Goal: Information Seeking & Learning: Understand process/instructions

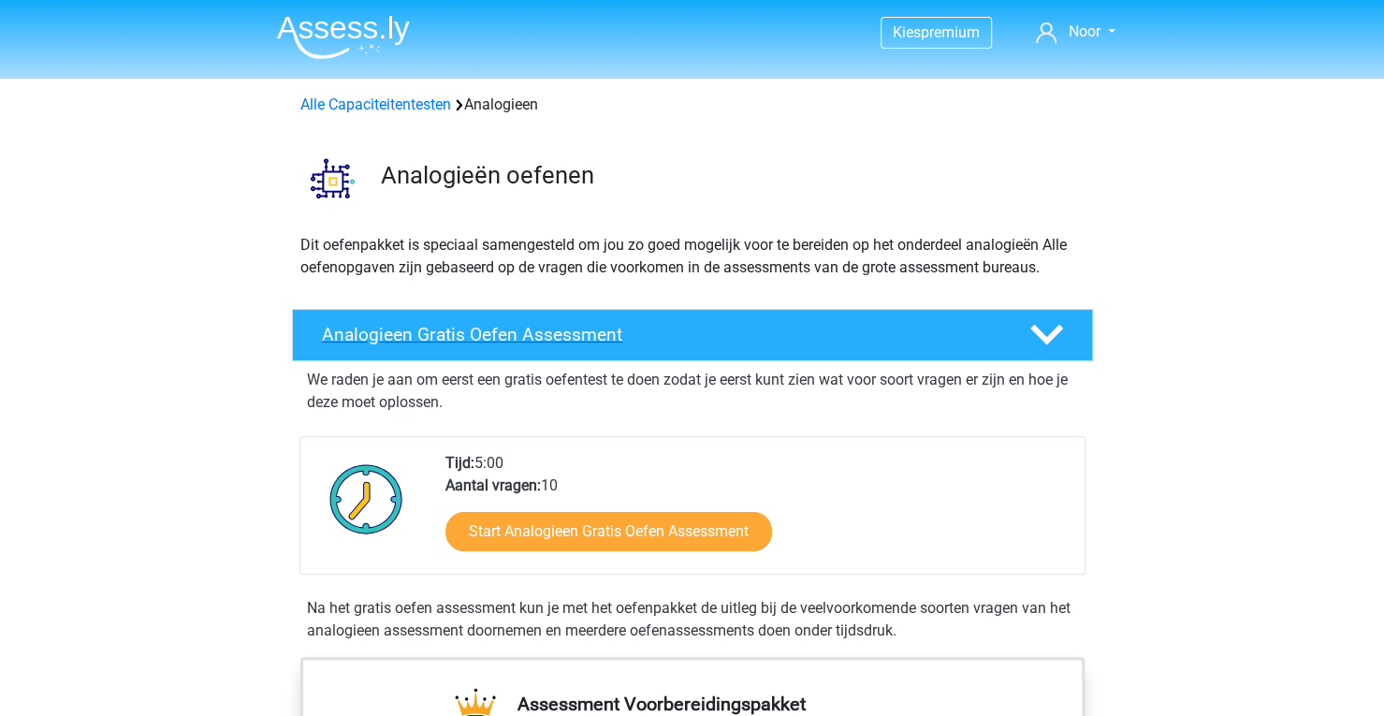
click at [649, 329] on h4 "Analogieen Gratis Oefen Assessment" at bounding box center [661, 335] width 678 height 22
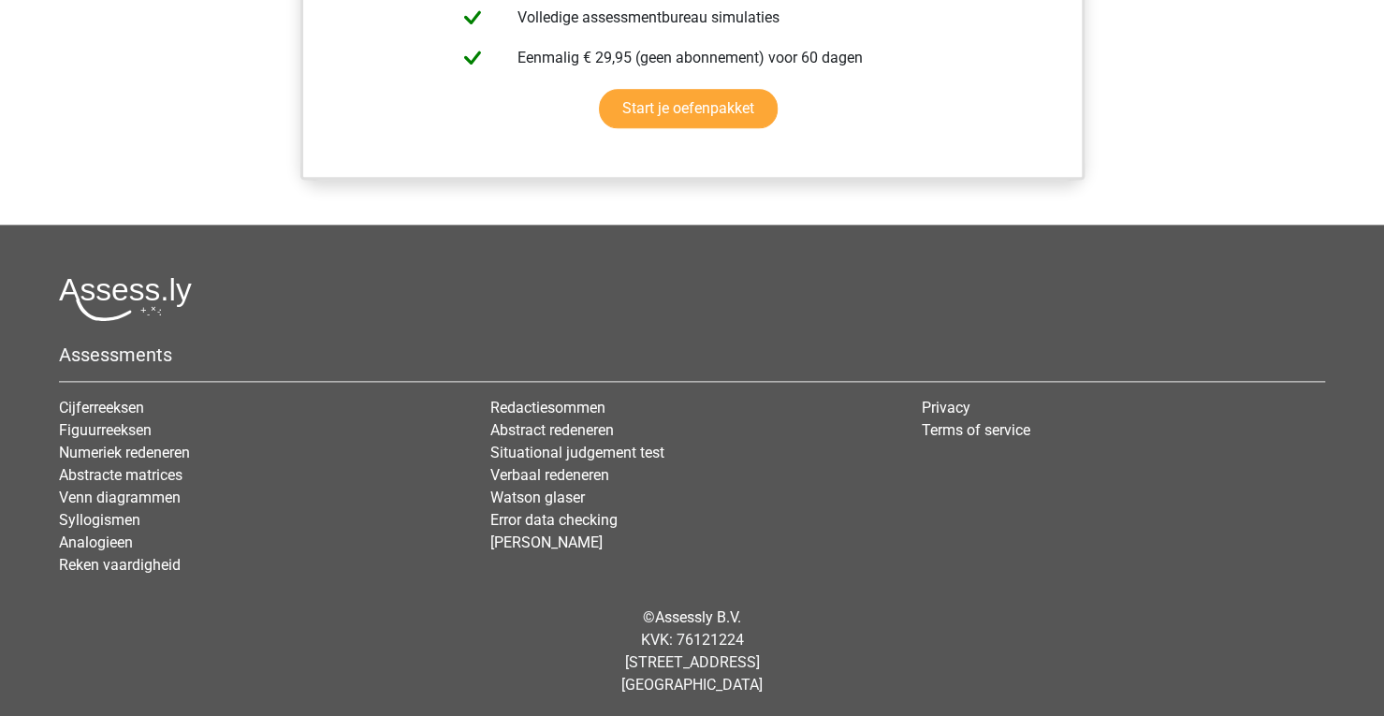
scroll to position [1220, 0]
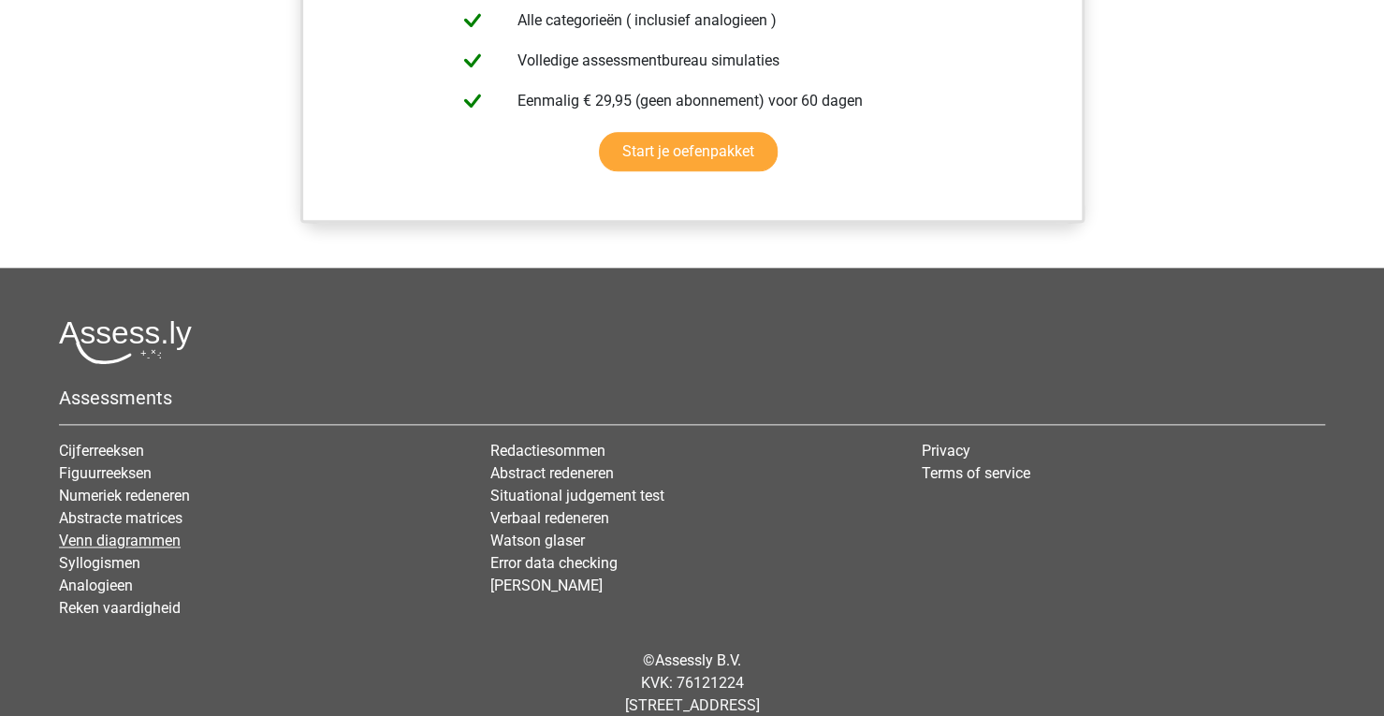
click at [95, 541] on link "Venn diagrammen" at bounding box center [120, 541] width 122 height 18
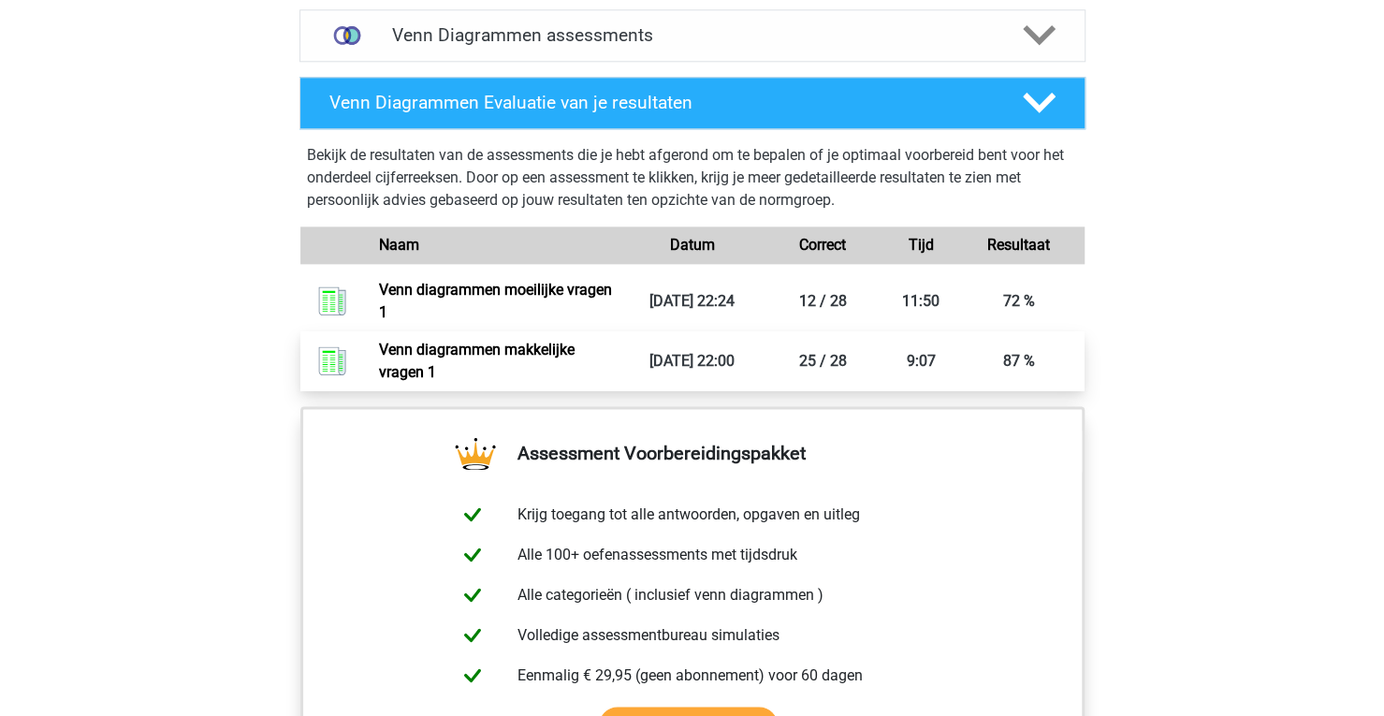
scroll to position [1207, 0]
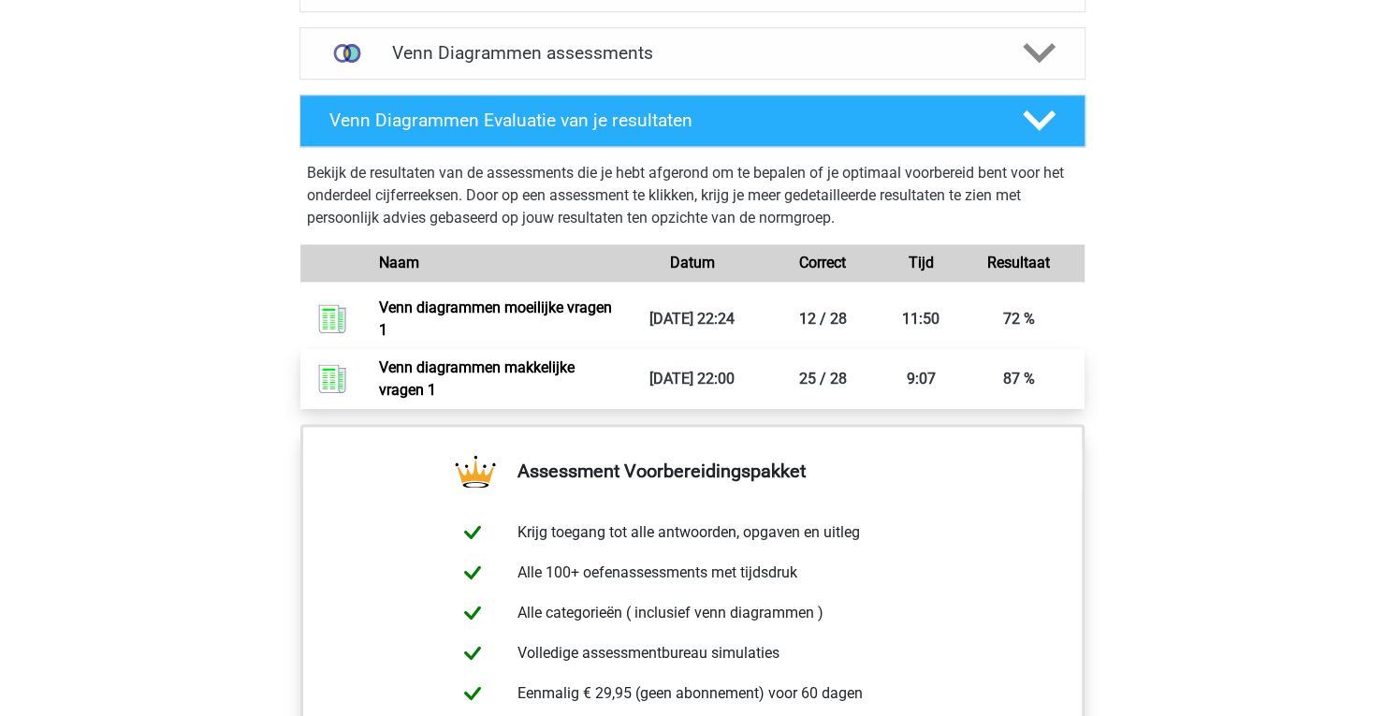
click at [704, 188] on p "Bekijk de resultaten van de assessments die je hebt afgerond om te bepalen of j…" at bounding box center [692, 195] width 771 height 67
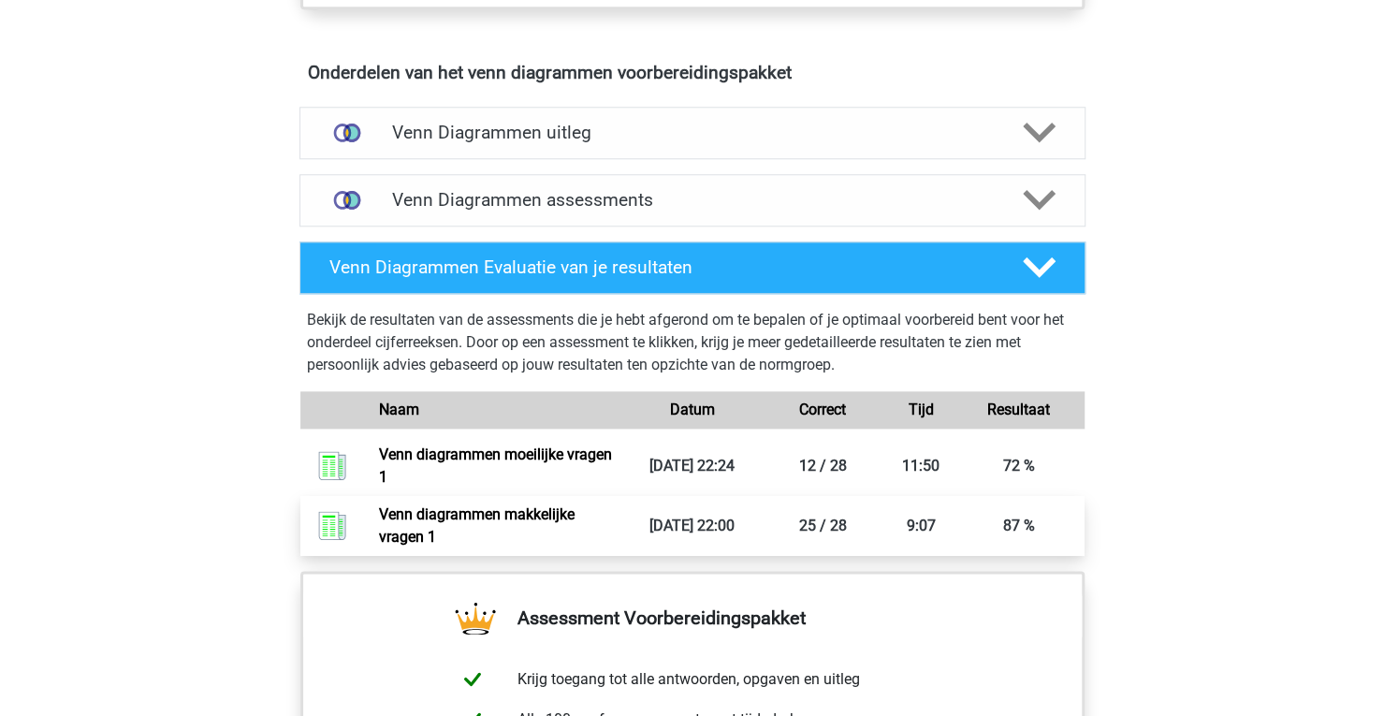
scroll to position [1048, 0]
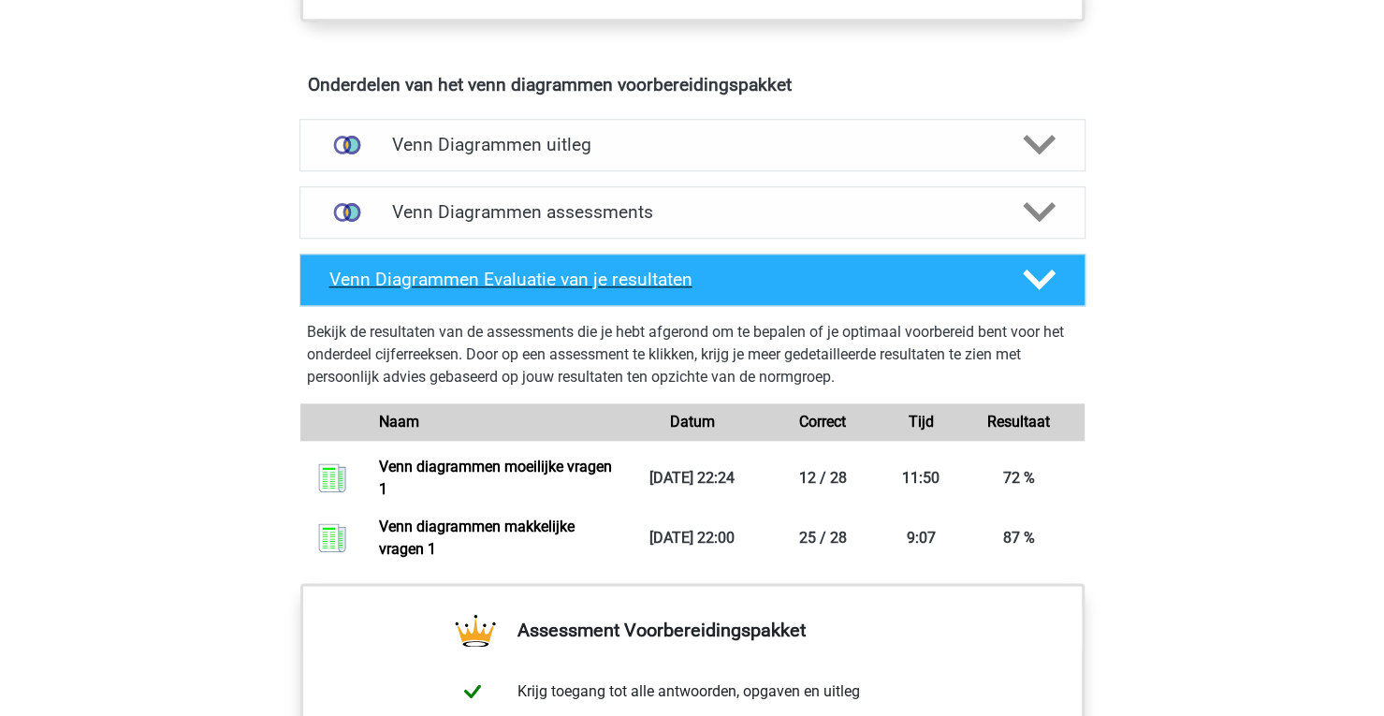
click at [548, 263] on div "Venn Diagrammen Evaluatie van je resultaten" at bounding box center [692, 280] width 786 height 52
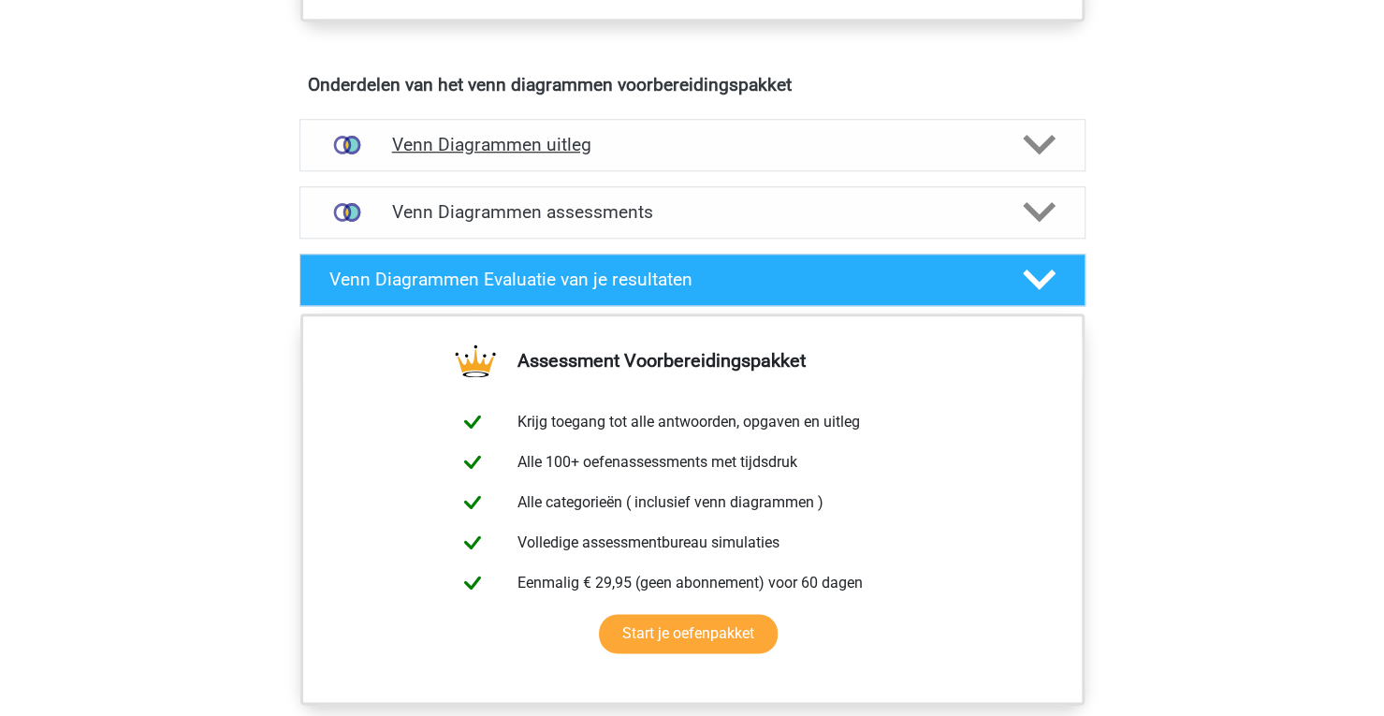
click at [587, 154] on div "Venn Diagrammen uitleg" at bounding box center [692, 145] width 786 height 52
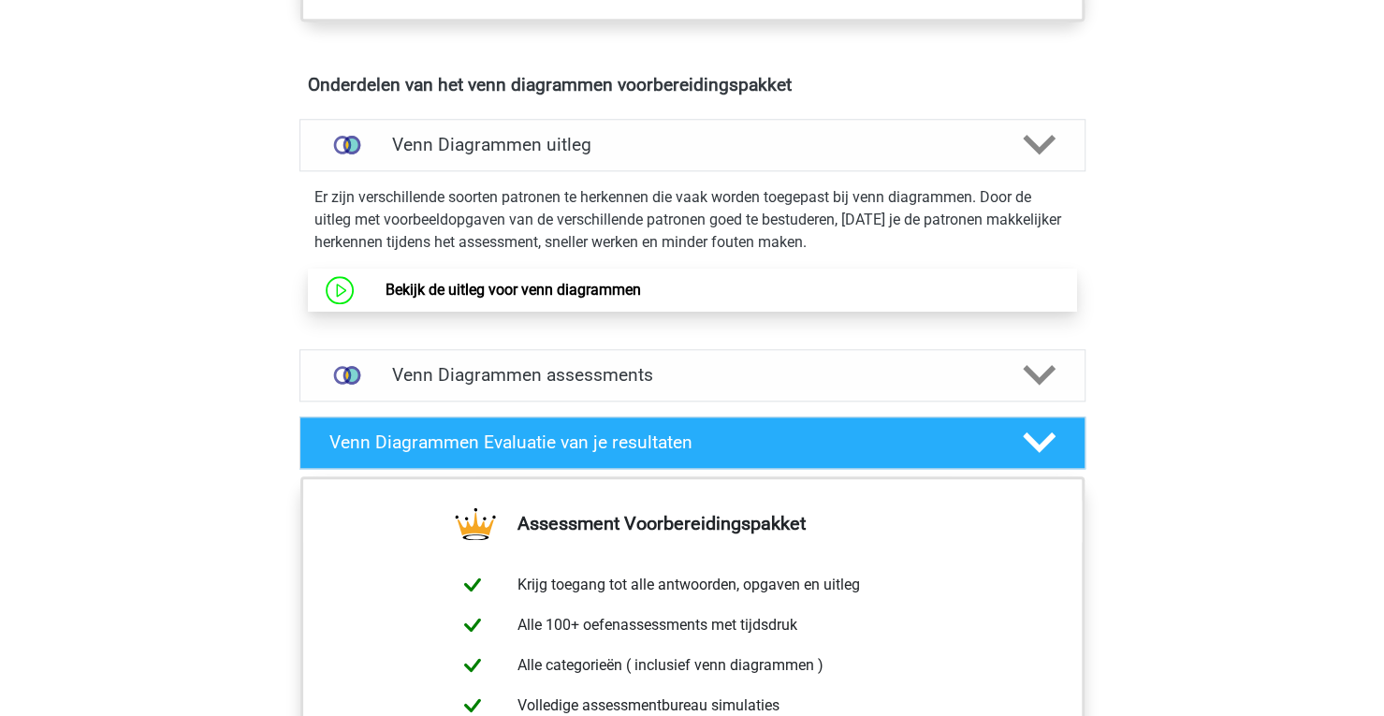
click at [535, 297] on link "Bekijk de uitleg voor venn diagrammen" at bounding box center [513, 290] width 255 height 18
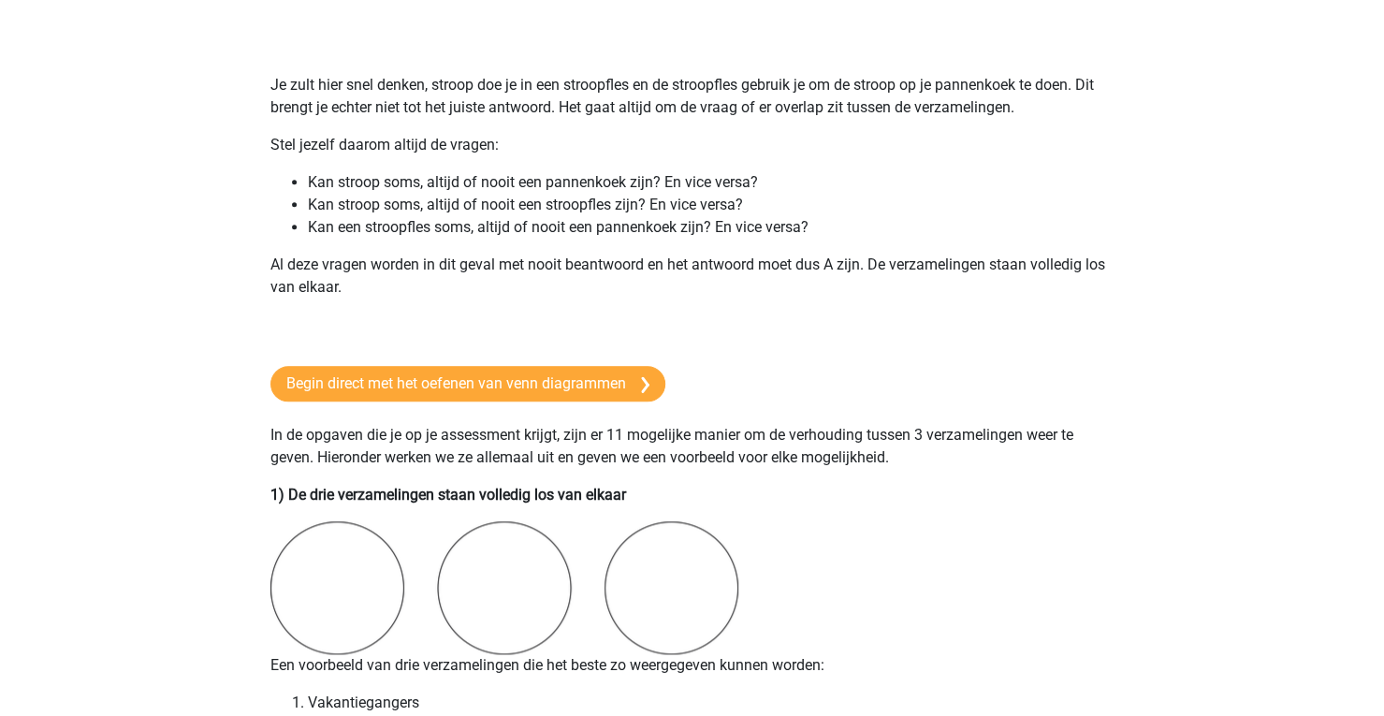
scroll to position [1004, 0]
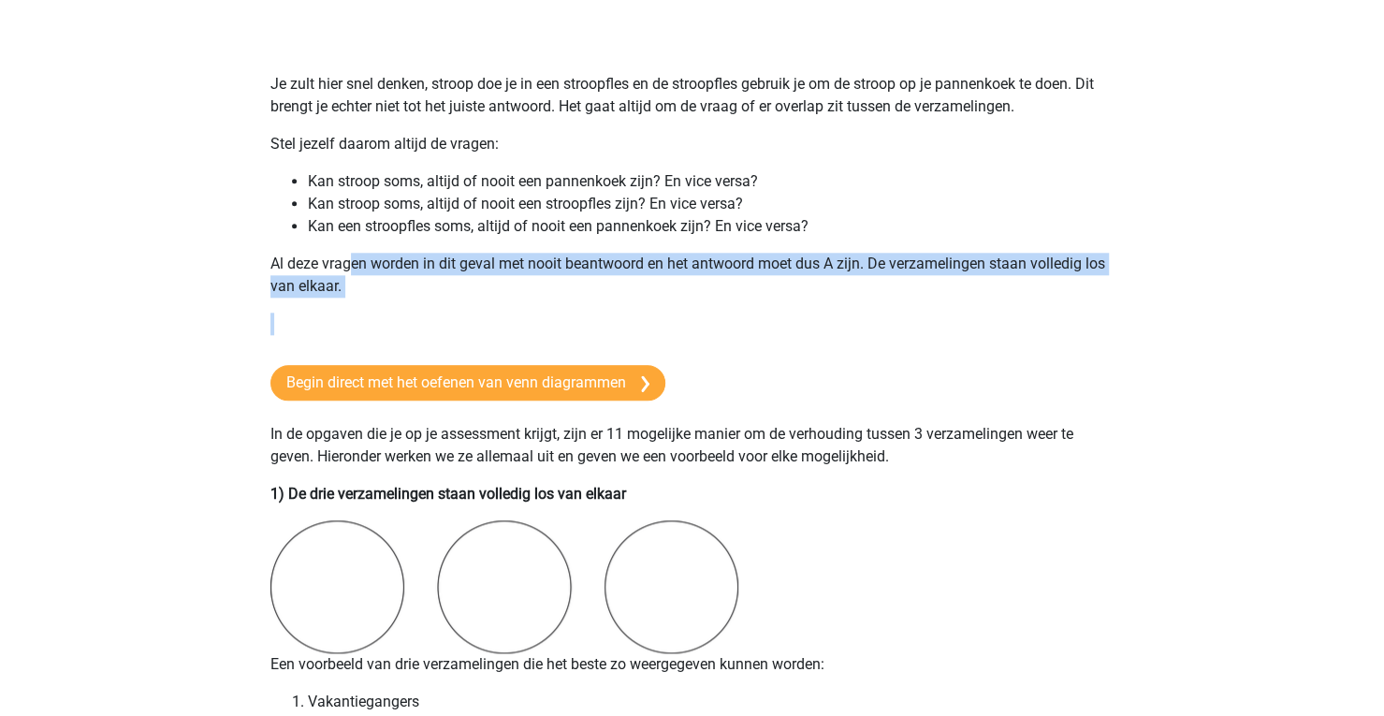
drag, startPoint x: 600, startPoint y: 305, endPoint x: 363, endPoint y: 245, distance: 244.2
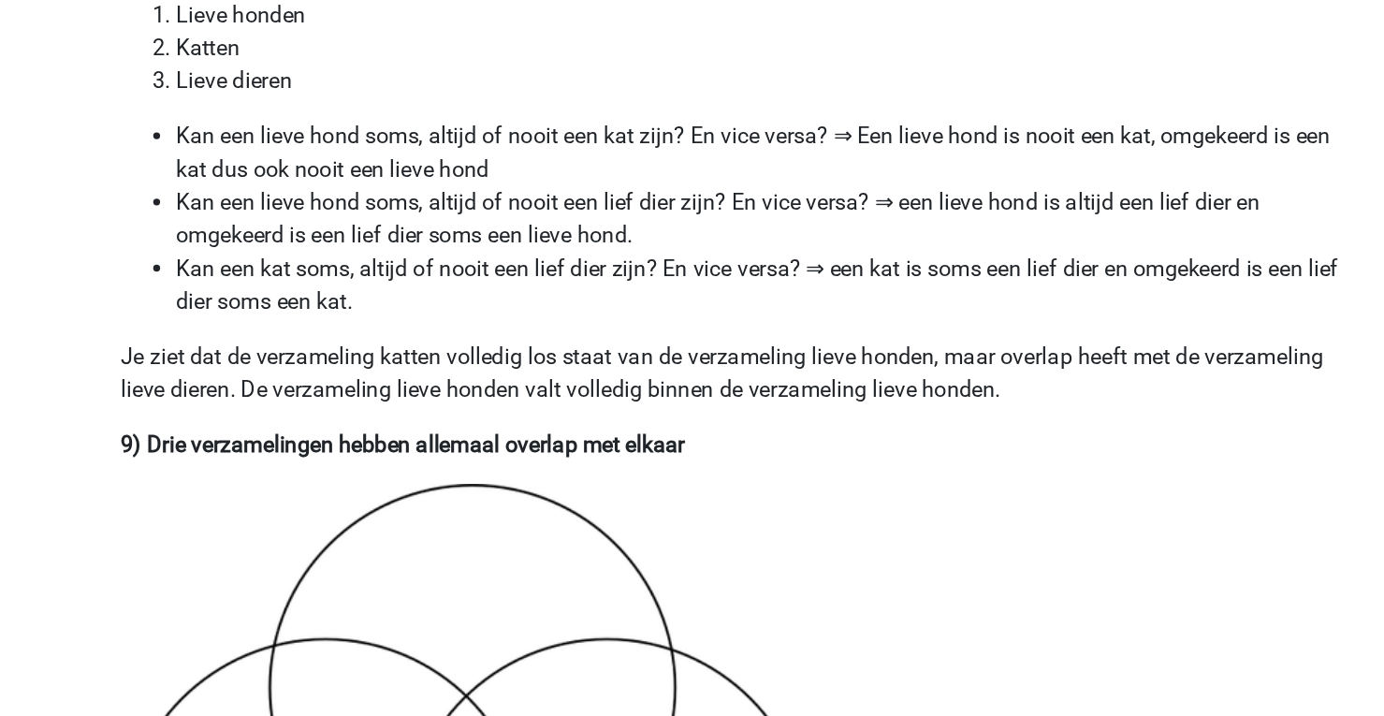
scroll to position [6020, 0]
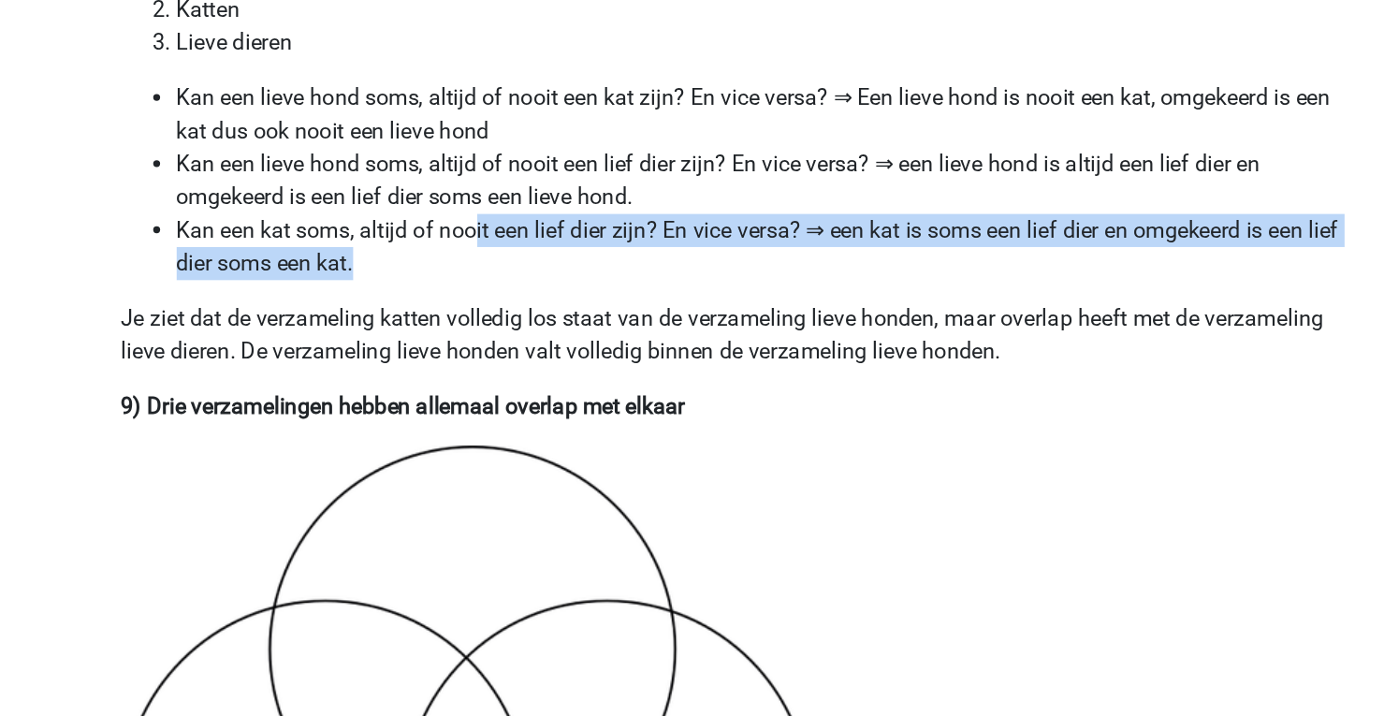
drag, startPoint x: 547, startPoint y: 410, endPoint x: 508, endPoint y: 389, distance: 44.4
click at [508, 389] on li "Kan een kat soms, altijd of nooit een lief dier zijn? En vice versa? ⇒ een kat …" at bounding box center [711, 397] width 807 height 45
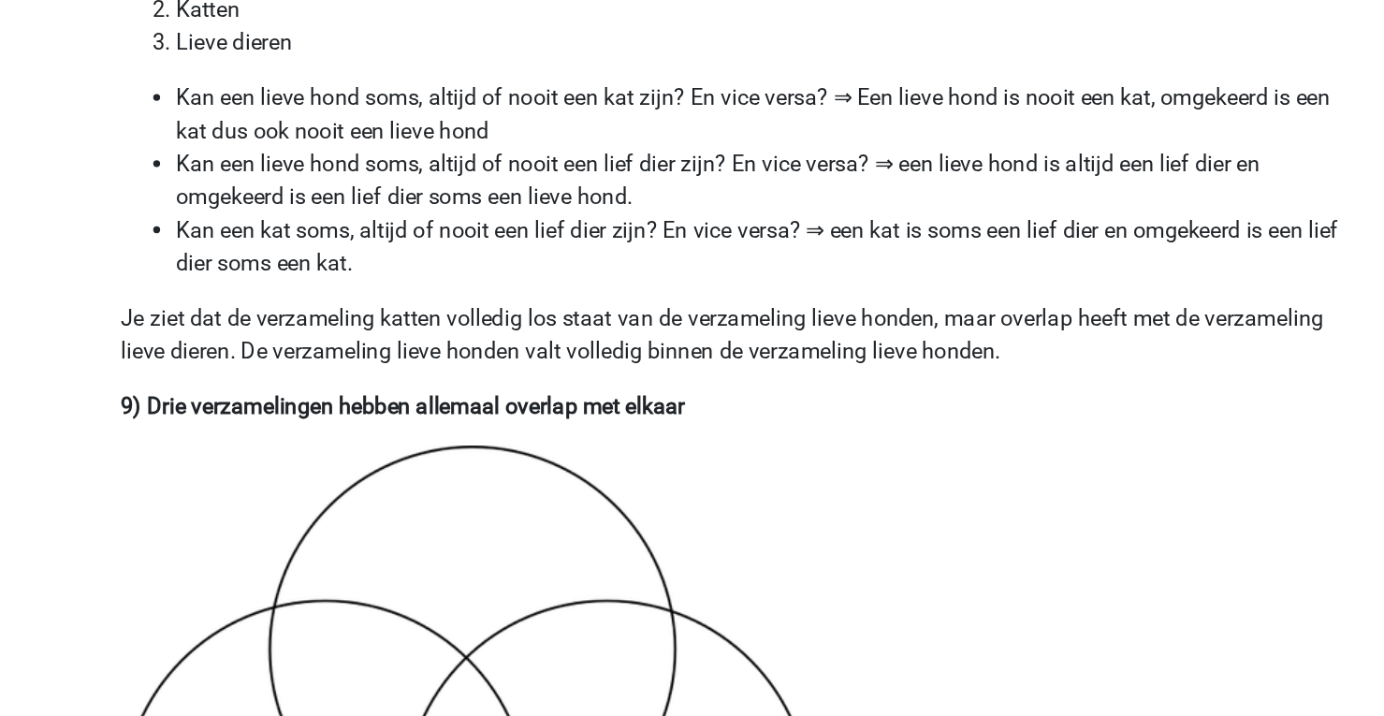
click at [609, 334] on li "Kan een lieve hond soms, altijd of nooit een lief dier zijn? En vice versa? ⇒ e…" at bounding box center [711, 352] width 807 height 45
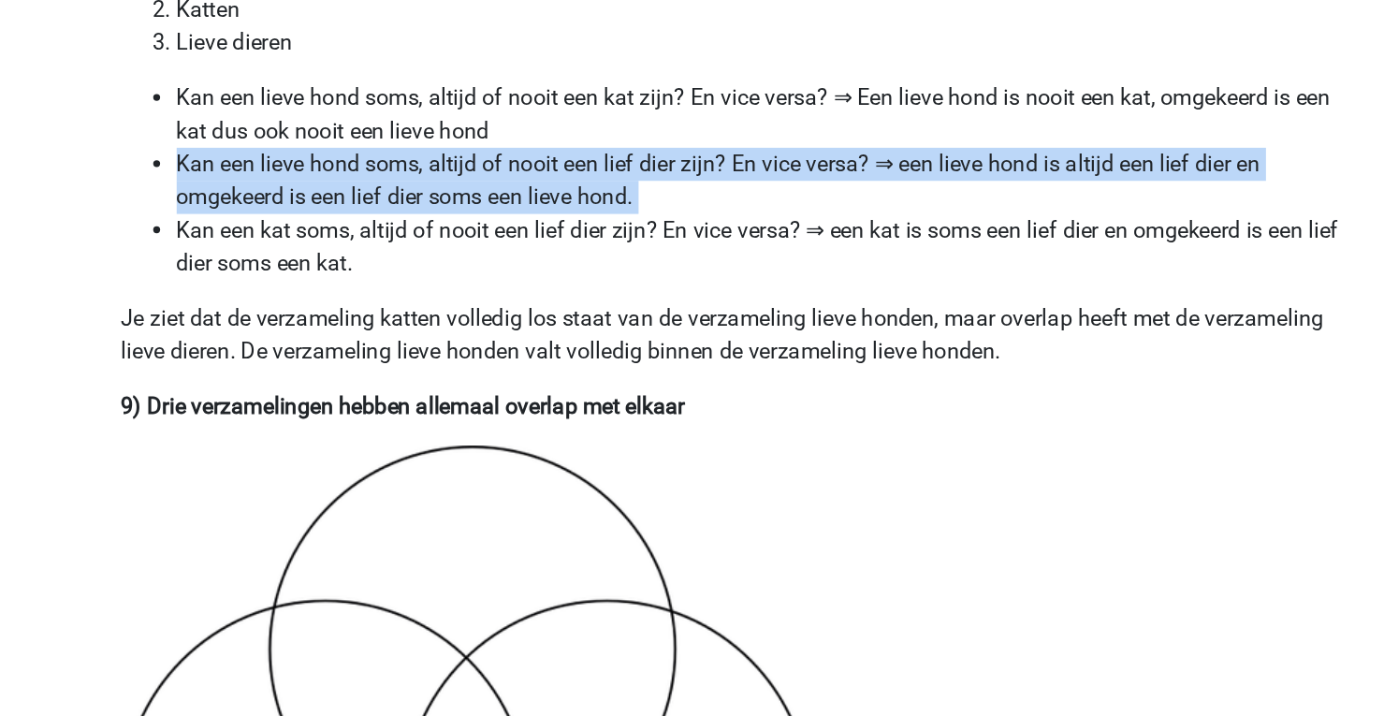
click at [609, 334] on li "Kan een lieve hond soms, altijd of nooit een lief dier zijn? En vice versa? ⇒ e…" at bounding box center [711, 352] width 807 height 45
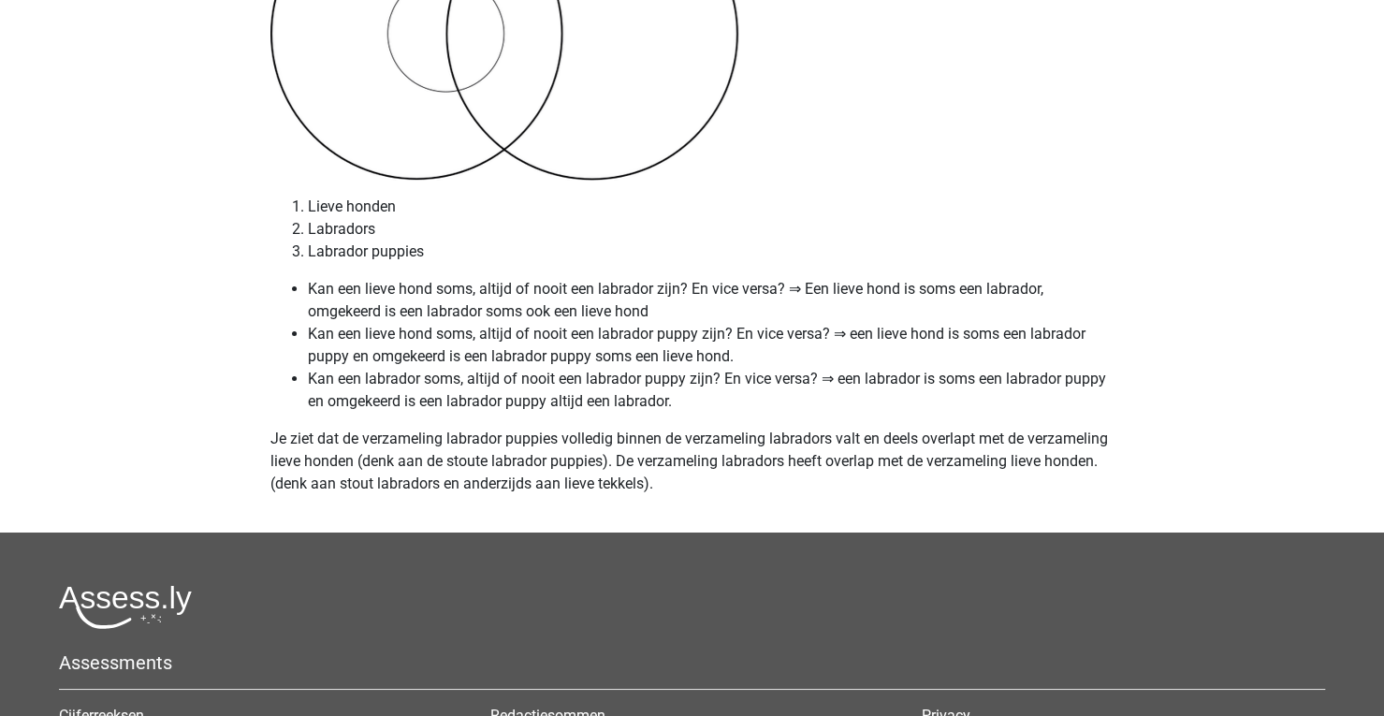
scroll to position [8169, 0]
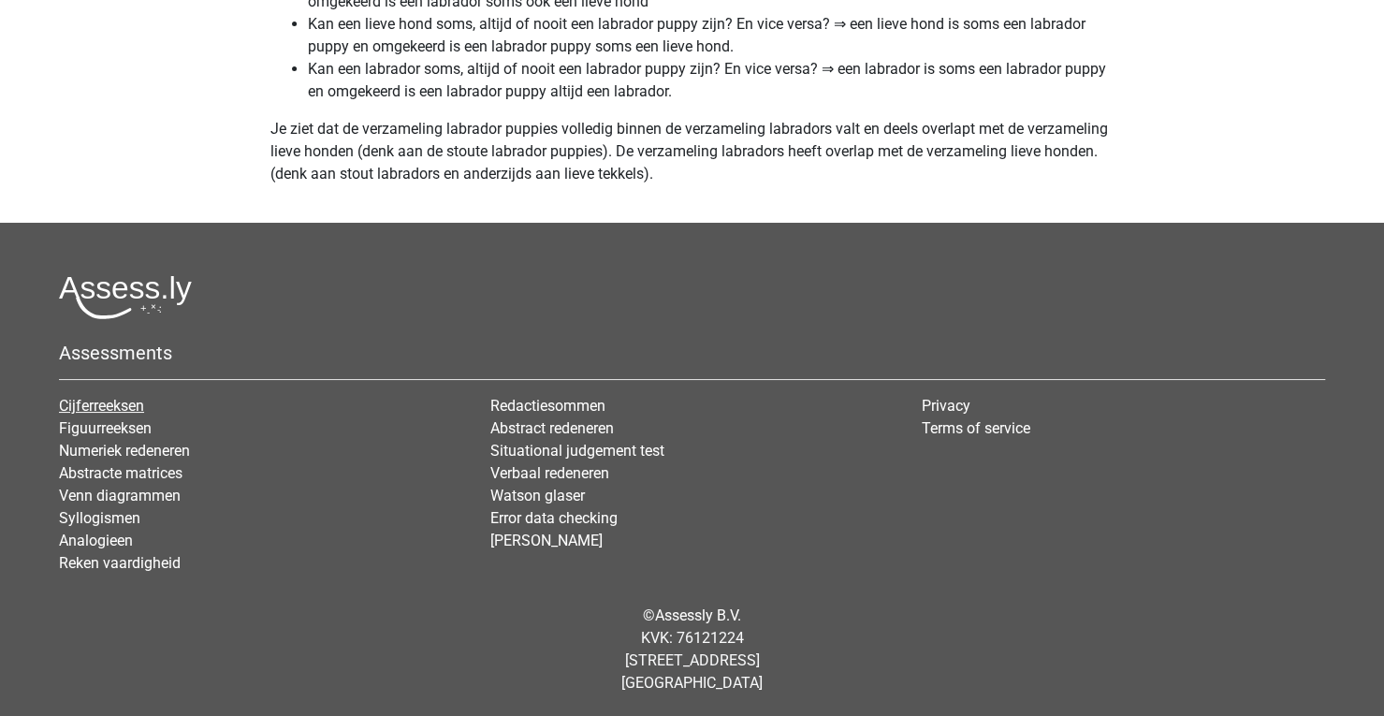
click at [59, 397] on link "Cijferreeksen" at bounding box center [101, 406] width 85 height 18
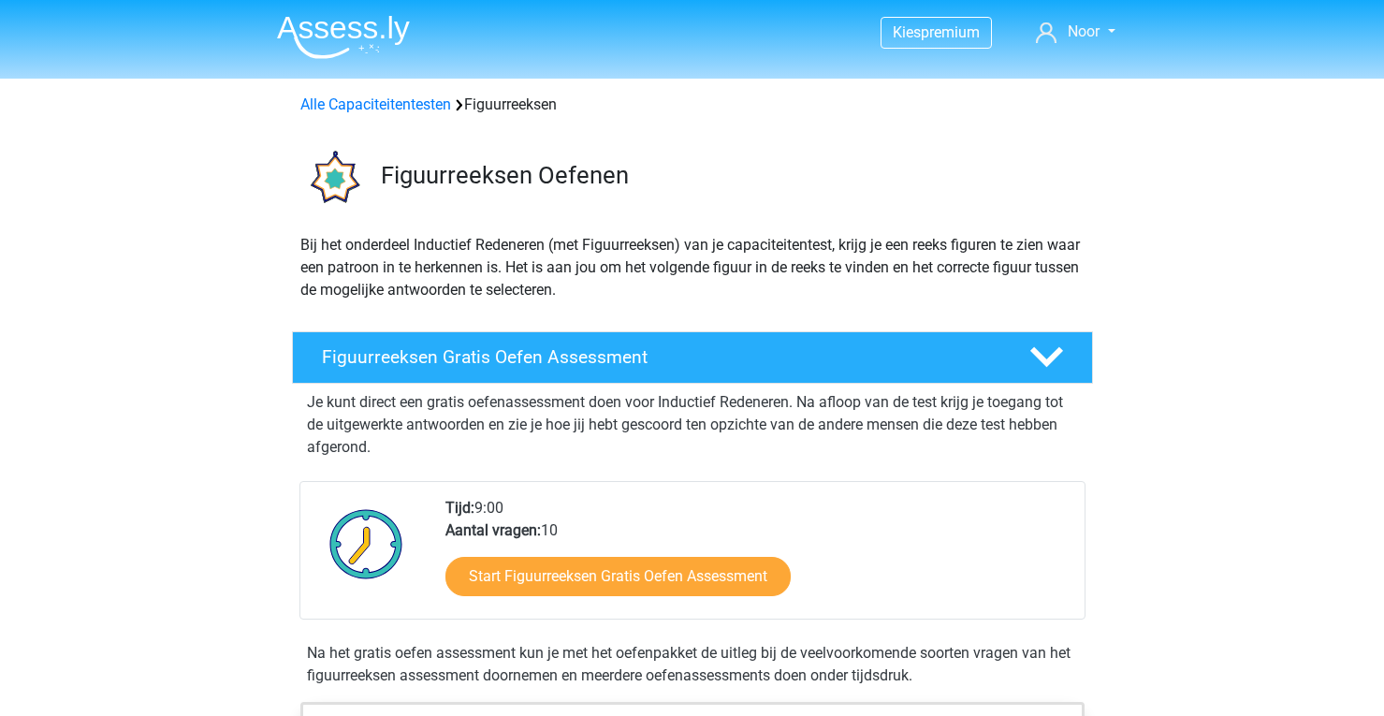
scroll to position [1150, 0]
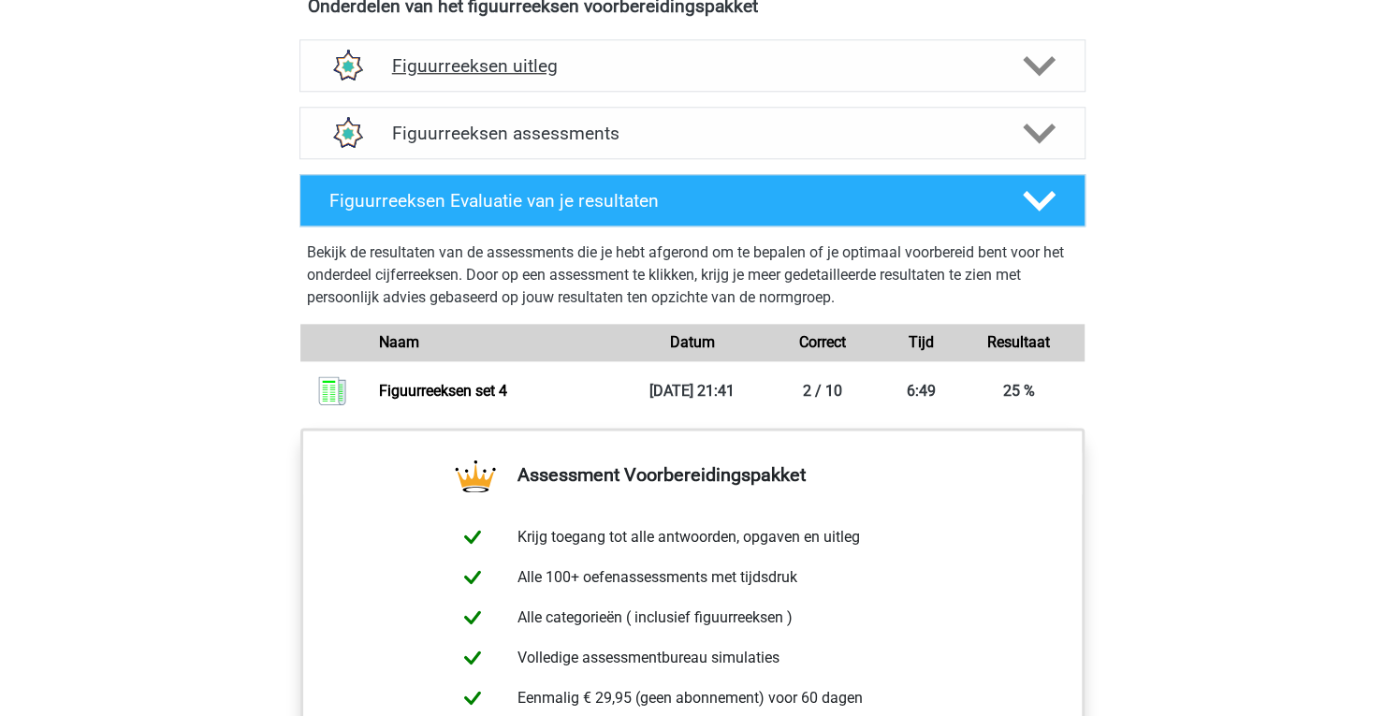
click at [457, 61] on h4 "Figuurreeksen uitleg" at bounding box center [692, 66] width 601 height 22
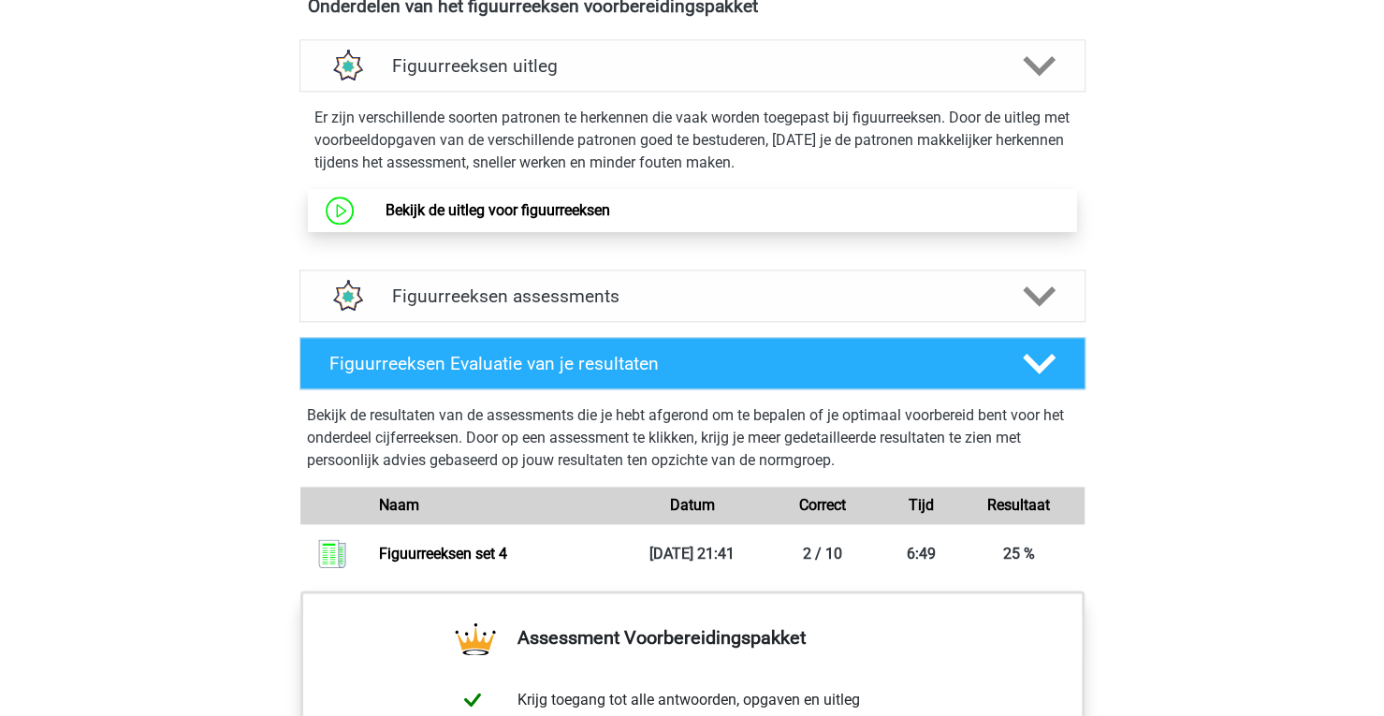
click at [436, 205] on link "Bekijk de uitleg voor figuurreeksen" at bounding box center [498, 210] width 225 height 18
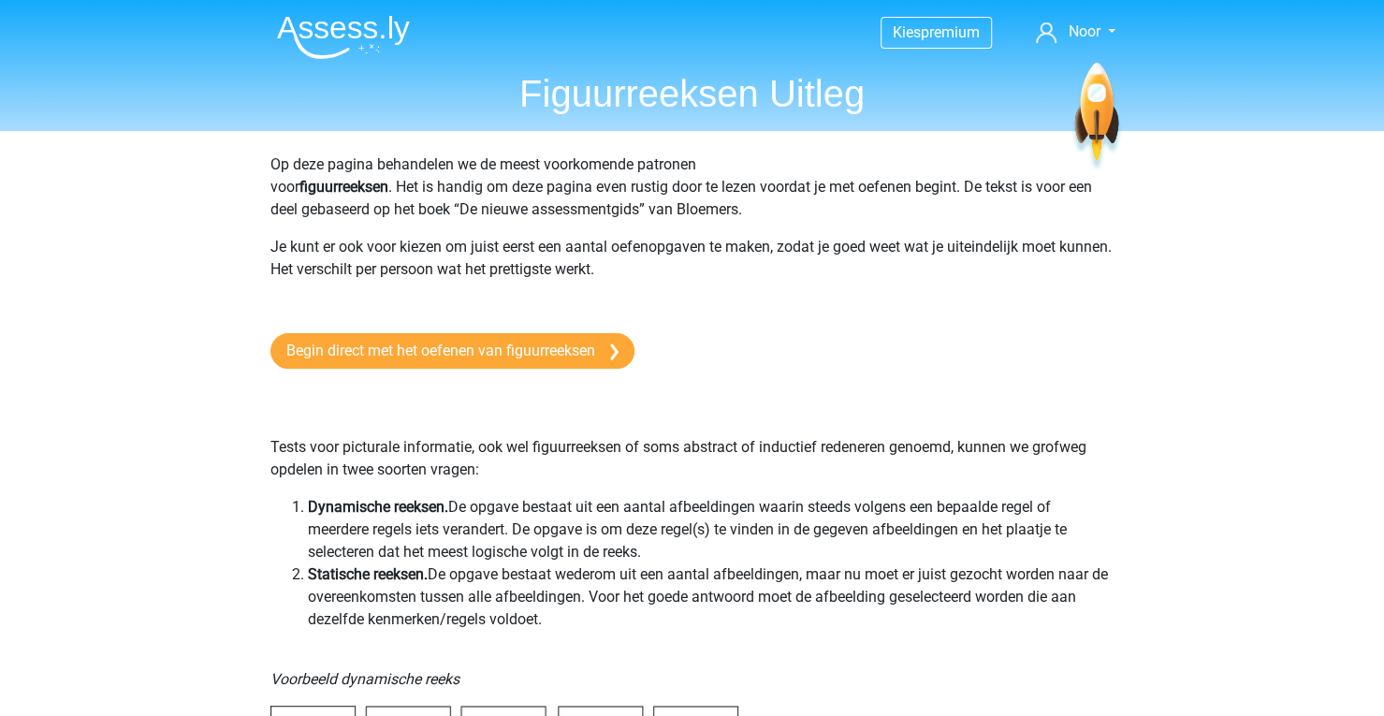
scroll to position [1, 0]
